Goal: Find specific page/section: Find specific page/section

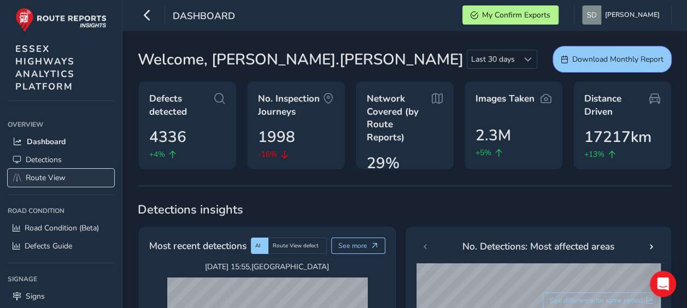
click at [59, 174] on span "Route View" at bounding box center [46, 178] width 40 height 10
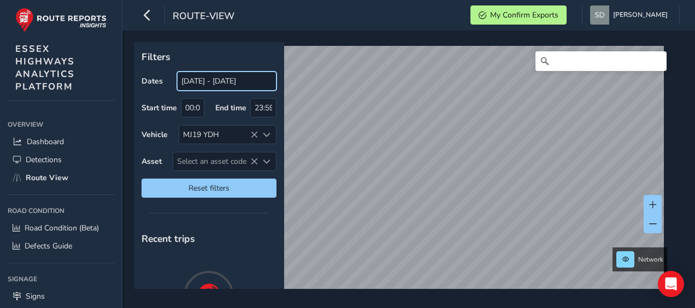
click at [230, 83] on input "[DATE] - [DATE]" at bounding box center [226, 81] width 99 height 19
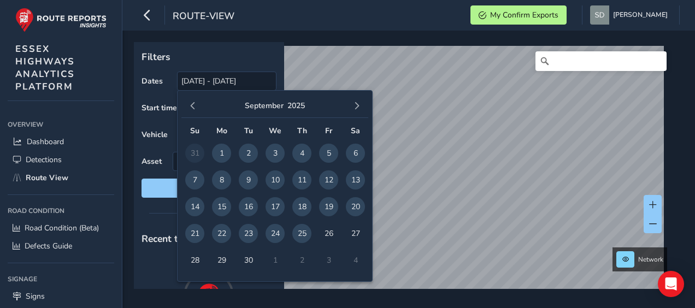
click at [274, 237] on span "24" at bounding box center [275, 233] width 19 height 19
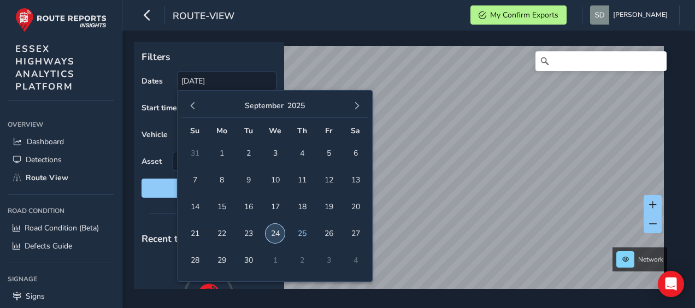
click at [274, 237] on span "24" at bounding box center [275, 233] width 19 height 19
type input "[DATE] - [DATE]"
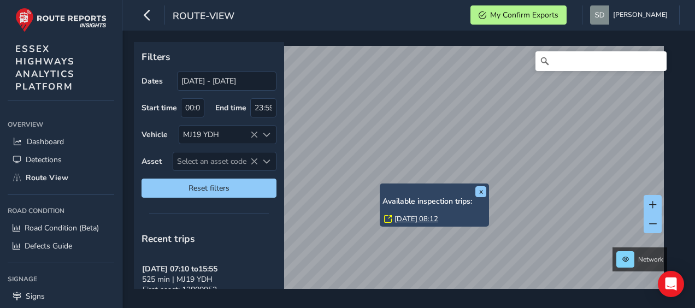
click at [402, 220] on link "[DATE] 08:12" at bounding box center [417, 219] width 44 height 10
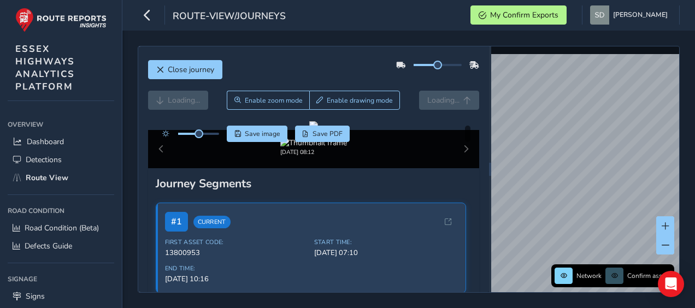
click at [447, 64] on div at bounding box center [438, 65] width 49 height 2
click at [216, 133] on div at bounding box center [198, 134] width 41 height 2
click at [207, 133] on span at bounding box center [196, 134] width 37 height 2
click at [143, 15] on icon "button" at bounding box center [147, 14] width 11 height 19
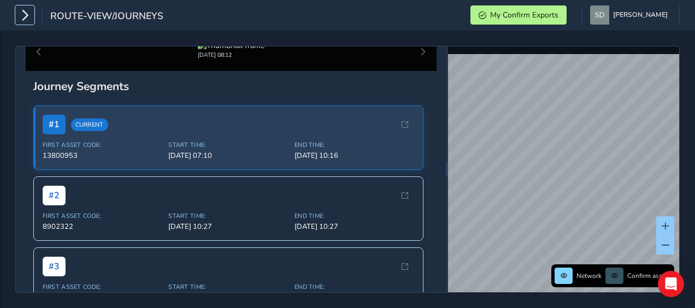
scroll to position [109, 0]
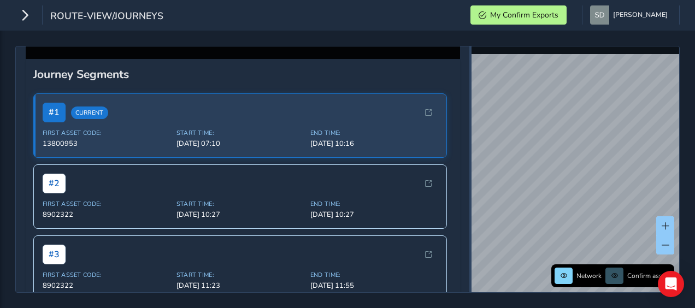
drag, startPoint x: 446, startPoint y: 199, endPoint x: 469, endPoint y: 198, distance: 23.5
click at [469, 198] on div at bounding box center [470, 169] width 2 height 246
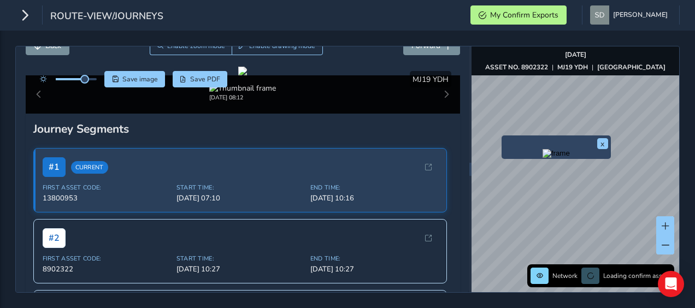
click at [502, 138] on div "x" at bounding box center [556, 147] width 109 height 23
click at [543, 158] on img "Preview frame" at bounding box center [556, 153] width 27 height 9
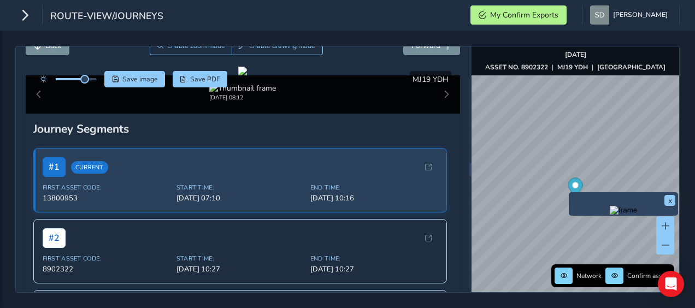
click at [610, 212] on img "Preview frame" at bounding box center [623, 210] width 27 height 9
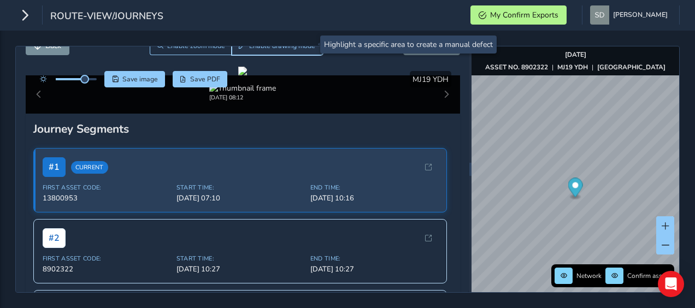
click at [301, 50] on button "Enable drawing mode" at bounding box center [277, 45] width 91 height 19
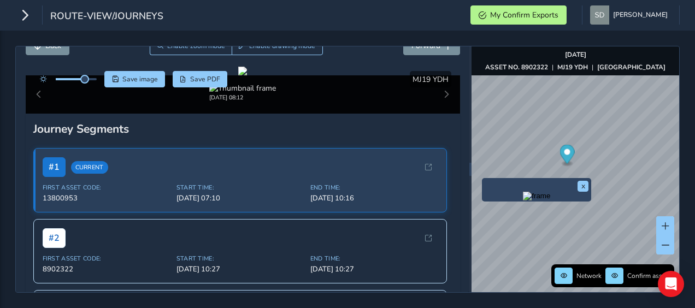
click at [523, 197] on img "Preview frame" at bounding box center [536, 196] width 27 height 9
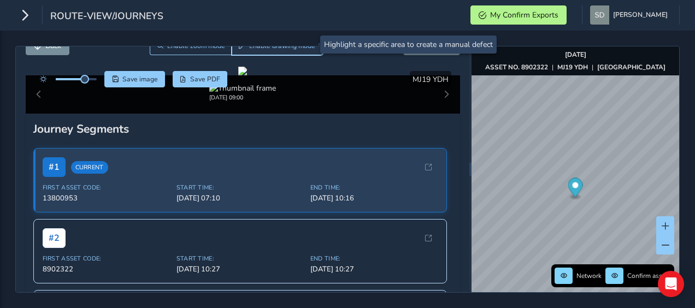
click at [250, 51] on button "Enable drawing mode" at bounding box center [277, 45] width 91 height 19
